Goal: Feedback & Contribution: Submit feedback/report problem

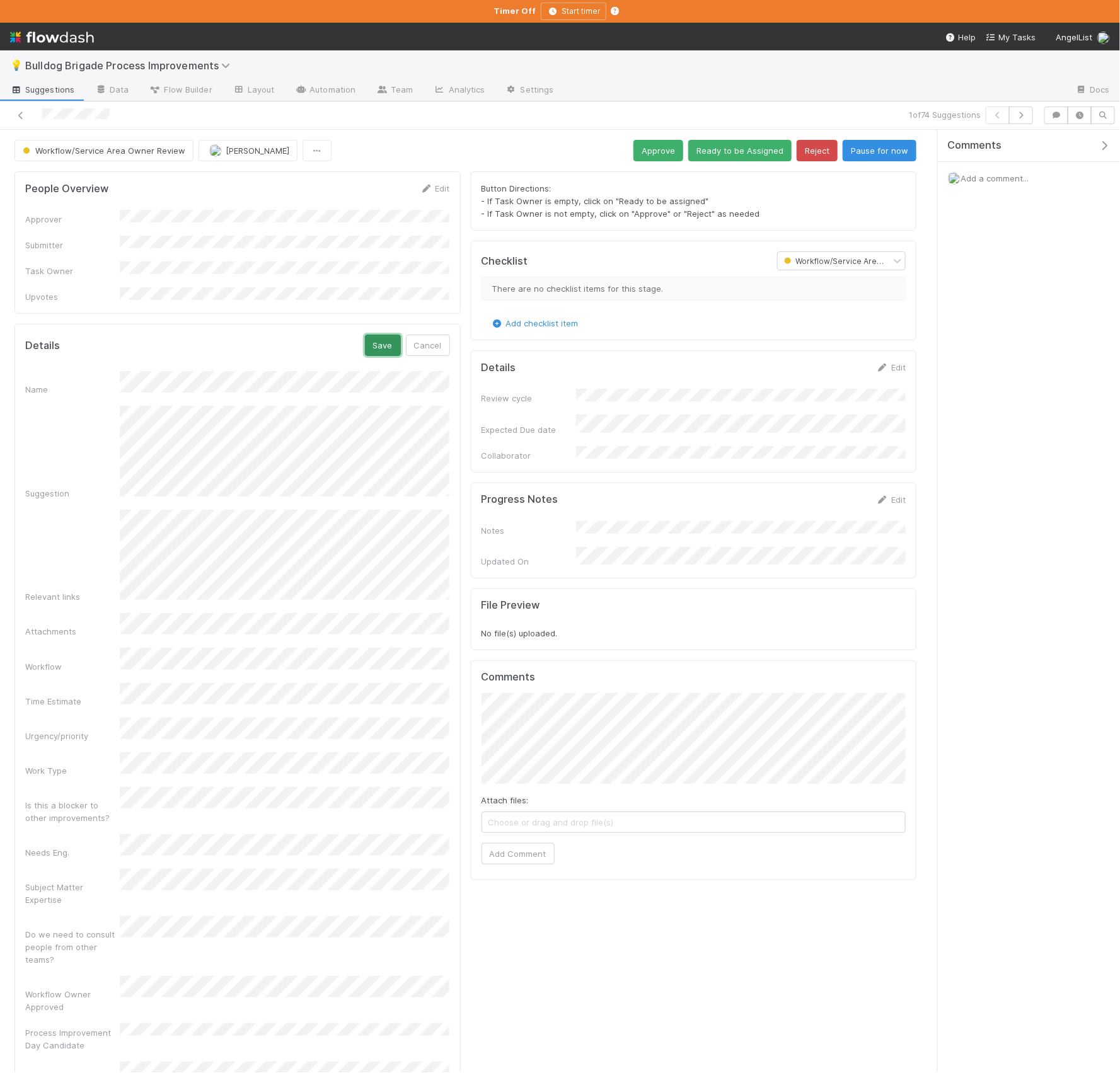
click at [376, 334] on button "Save" at bounding box center [383, 345] width 36 height 21
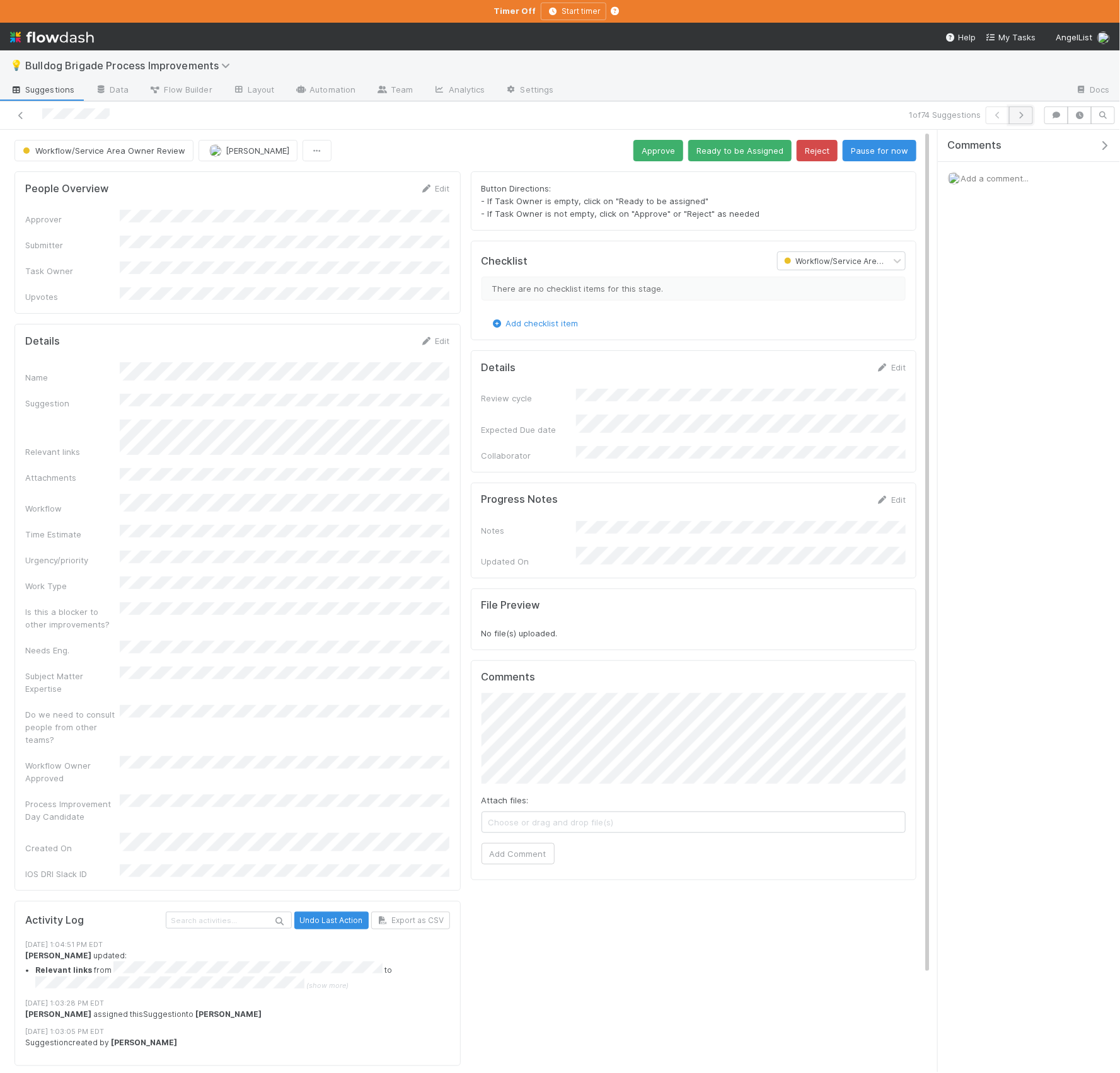
click at [1026, 116] on button "button" at bounding box center [1020, 115] width 24 height 18
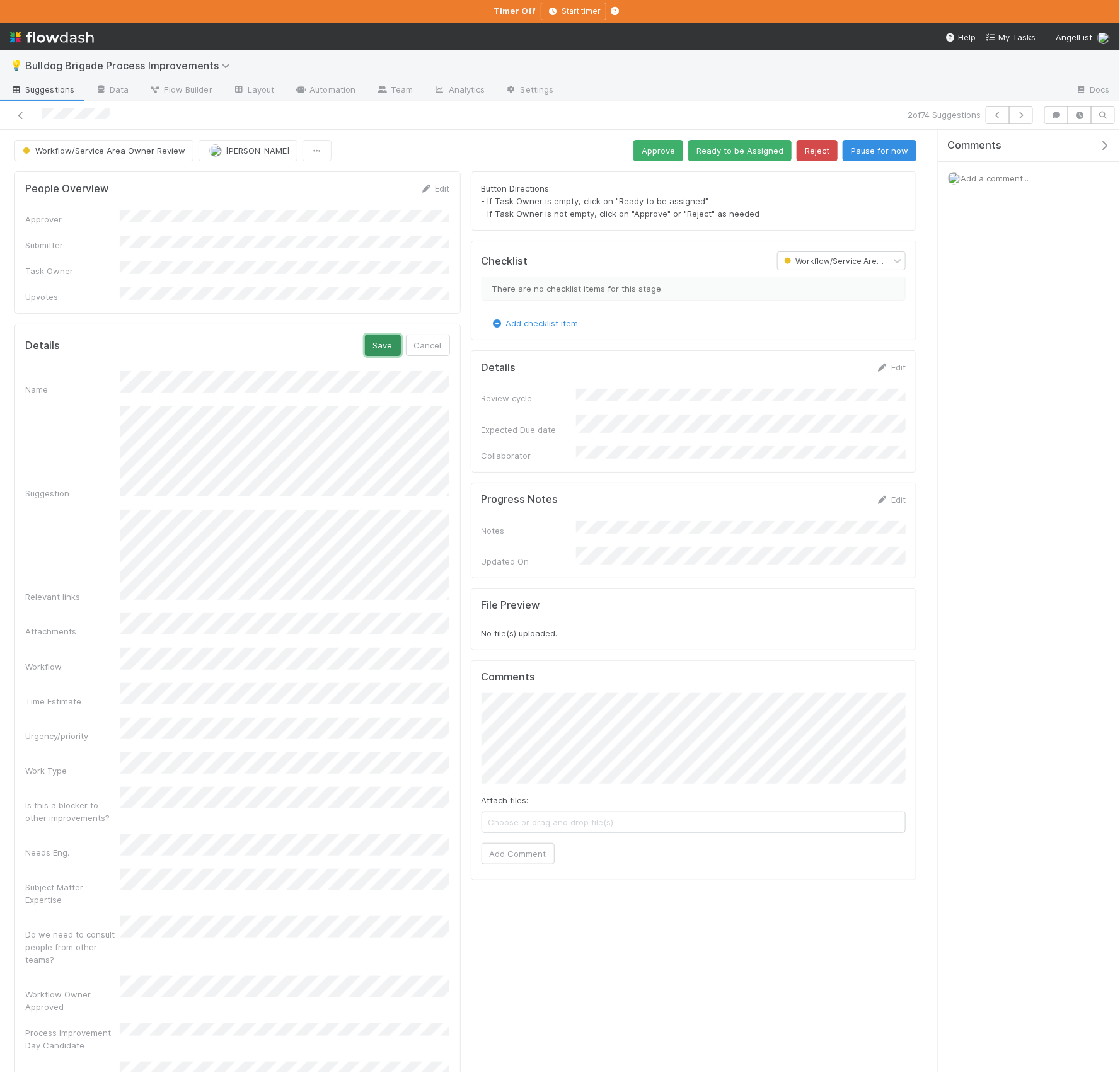
drag, startPoint x: 377, startPoint y: 337, endPoint x: 399, endPoint y: 334, distance: 22.2
click at [377, 337] on button "Save" at bounding box center [383, 345] width 36 height 21
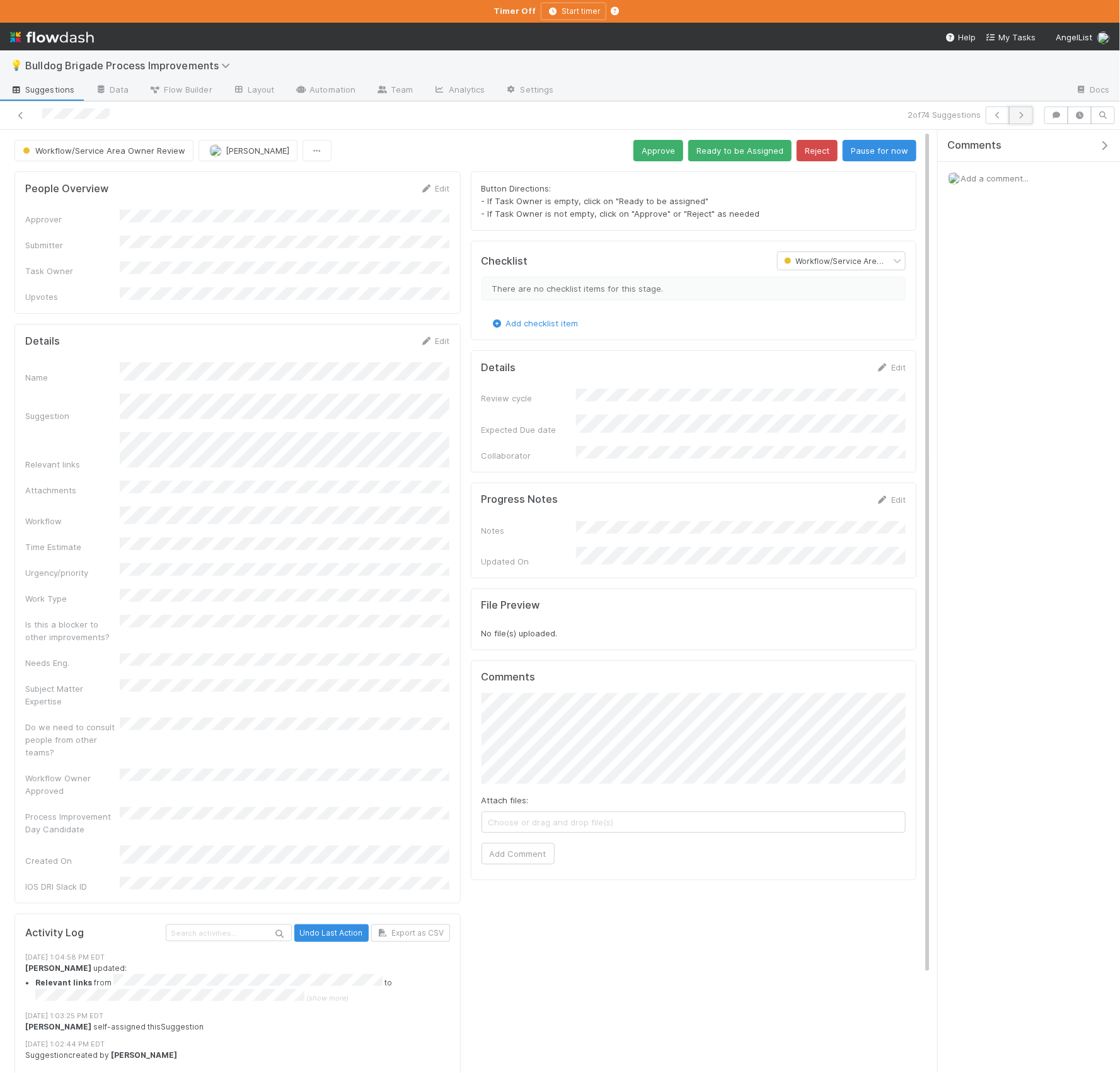
click at [1022, 114] on icon "button" at bounding box center [1020, 115] width 12 height 8
